Goal: Task Accomplishment & Management: Use online tool/utility

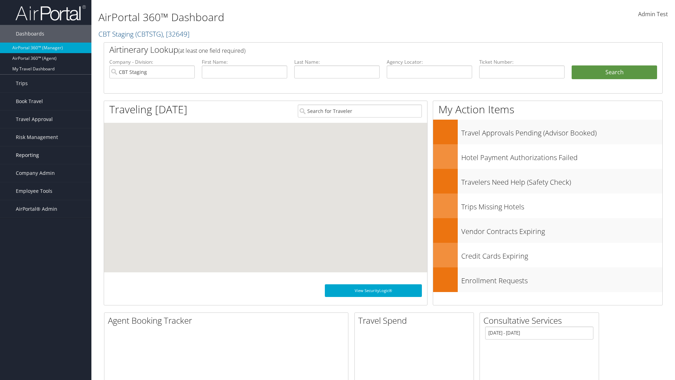
click at [46, 155] on link "Reporting" at bounding box center [45, 155] width 91 height 18
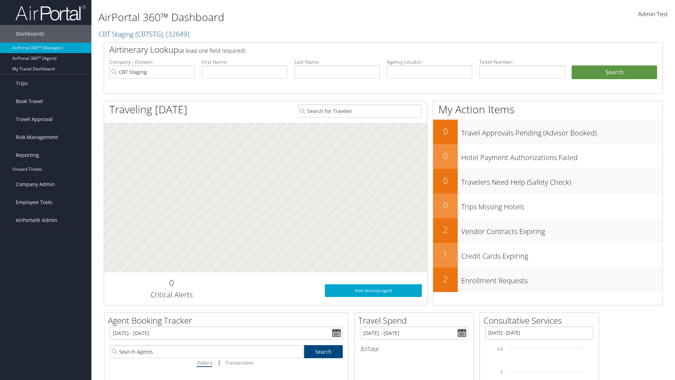
click at [46, 185] on link "Virtual Pay Lookup" at bounding box center [45, 190] width 91 height 11
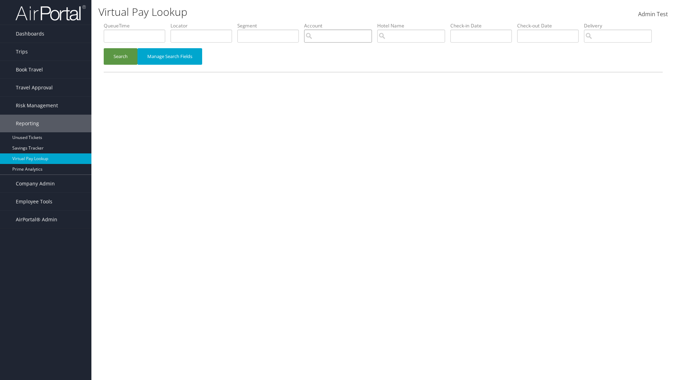
click at [338, 36] on input "search" at bounding box center [338, 36] width 68 height 13
click at [338, 69] on div "Weatherby AP (7437)" at bounding box center [337, 69] width 65 height 7
type input "Weatherby AP"
